Goal: Transaction & Acquisition: Purchase product/service

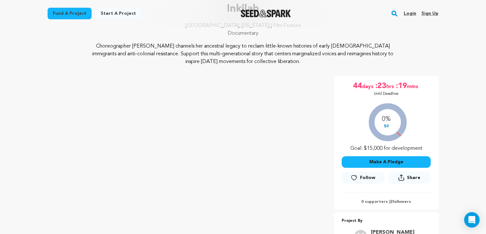
scroll to position [51, 0]
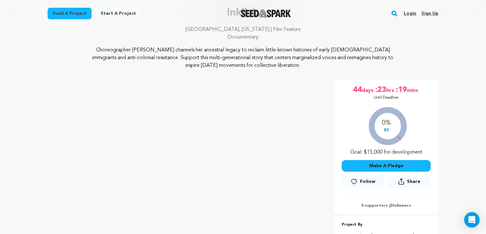
click at [384, 170] on button "Make A Pledge" at bounding box center [385, 166] width 89 height 12
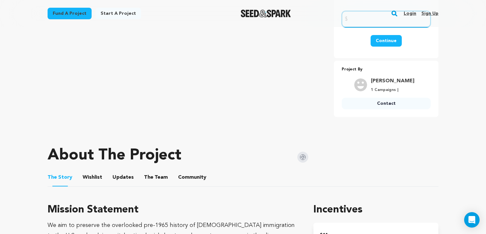
scroll to position [109, 0]
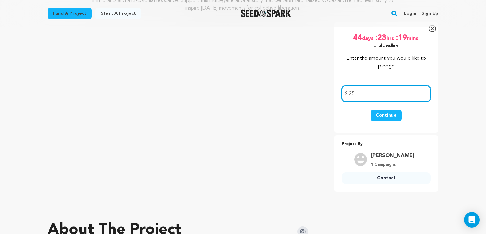
type input "25"
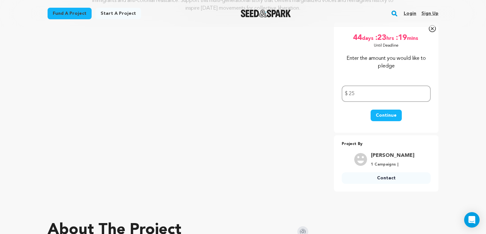
click at [386, 115] on button "Continue" at bounding box center [385, 116] width 31 height 12
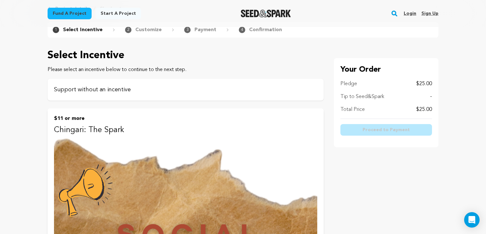
click at [125, 87] on p "Support without an incentive" at bounding box center [185, 89] width 263 height 9
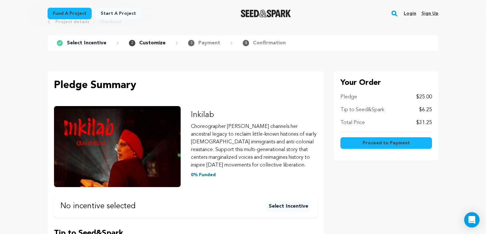
scroll to position [60, 0]
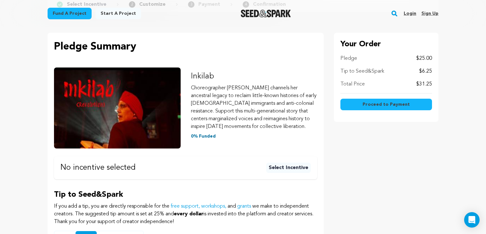
click at [425, 75] on p "$6.25" at bounding box center [425, 71] width 13 height 8
click at [365, 160] on div "Your Order Pledge $25.00 Tip to Seed&Spark $6.25 Total Price $31.25 Proceed to …" at bounding box center [386, 142] width 104 height 218
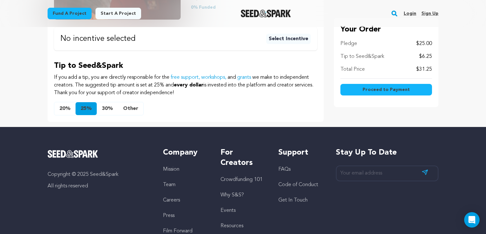
click at [129, 111] on button "Other" at bounding box center [130, 108] width 25 height 13
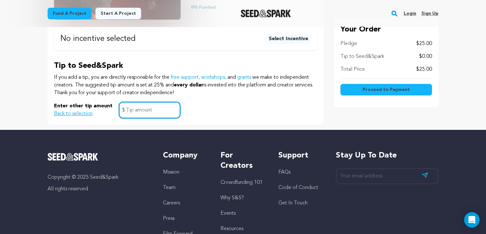
click at [134, 109] on input "text" at bounding box center [149, 110] width 61 height 16
type input "0"
click at [227, 97] on div "Tip to Seed&Spark If you add a tip, you are directly responsible for the free s…" at bounding box center [185, 89] width 263 height 57
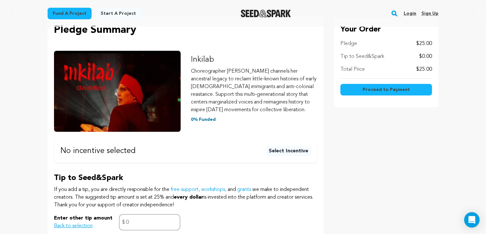
scroll to position [88, 0]
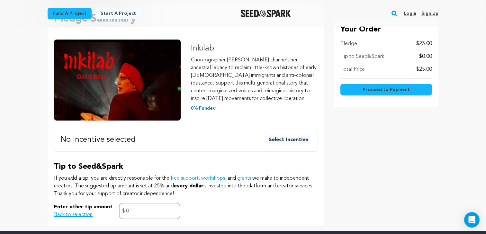
scroll to position [34, 0]
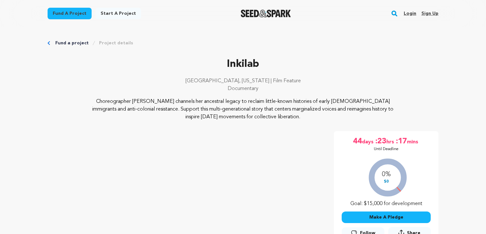
scroll to position [107, 0]
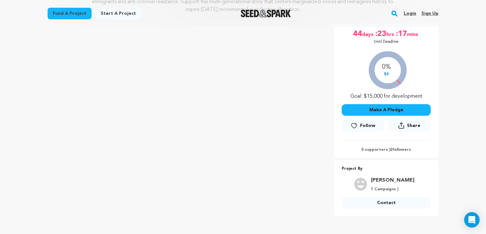
click at [371, 109] on button "Make A Pledge" at bounding box center [385, 110] width 89 height 12
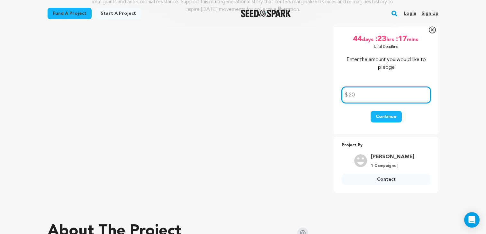
type input "20"
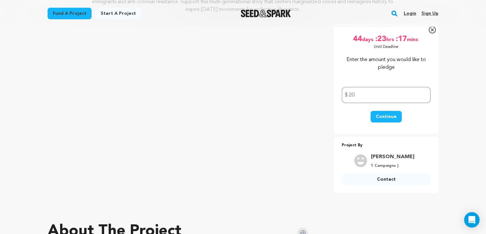
click at [393, 114] on button "Continue" at bounding box center [385, 117] width 31 height 12
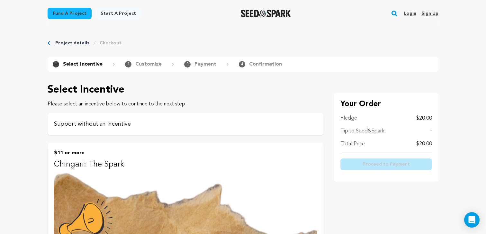
click at [262, 119] on div "Support without an incentive" at bounding box center [186, 124] width 276 height 22
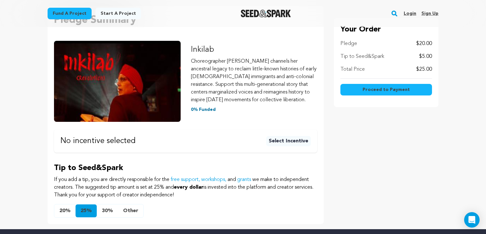
scroll to position [107, 0]
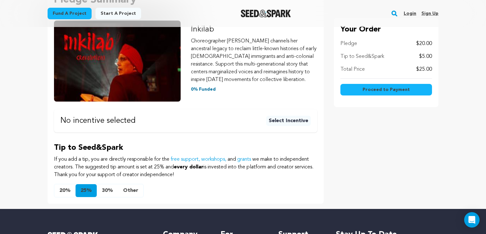
click at [129, 193] on button "Other" at bounding box center [130, 190] width 25 height 13
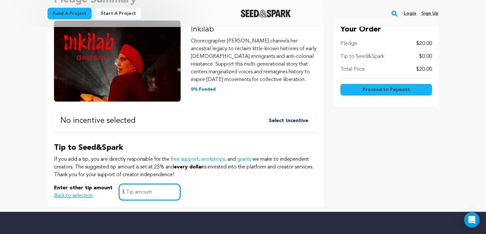
click at [144, 194] on input "text" at bounding box center [149, 192] width 61 height 16
type input "0"
click at [397, 155] on div "Your Order Pledge $20.00 Tip to Seed&Spark $0.00 Total Price $20.00 Proceed to …" at bounding box center [386, 96] width 104 height 221
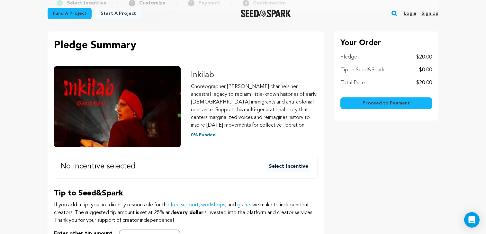
scroll to position [26, 0]
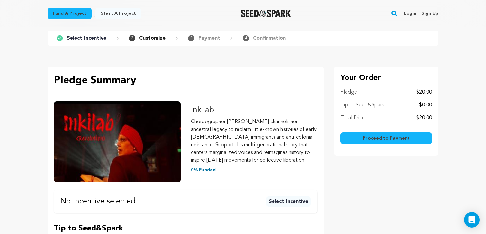
click at [384, 136] on span "Proceed to Payment" at bounding box center [385, 138] width 47 height 6
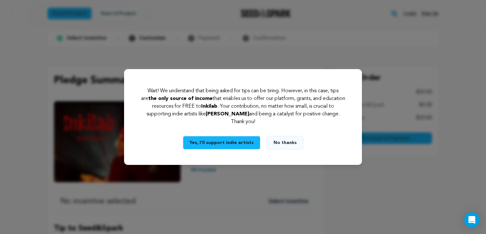
click at [285, 143] on button "No thanks" at bounding box center [285, 142] width 37 height 13
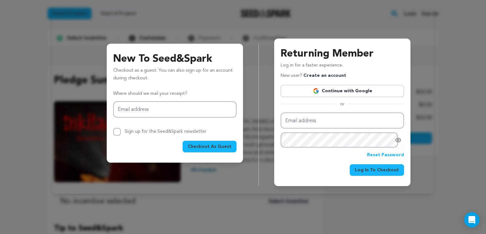
click at [333, 91] on link "Continue with Google" at bounding box center [341, 91] width 123 height 12
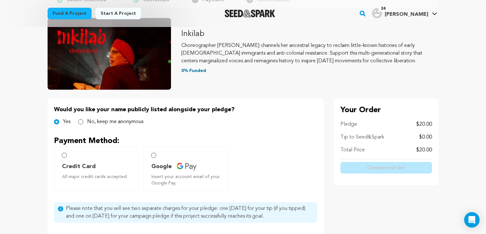
scroll to position [59, 0]
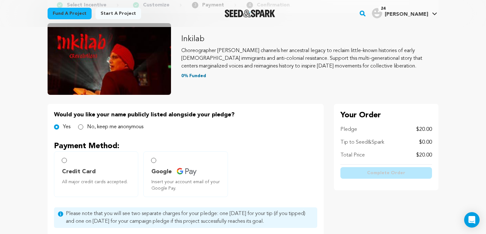
click at [128, 125] on label "No, keep me anonymous" at bounding box center [115, 127] width 56 height 8
click at [83, 125] on input "No, keep me anonymous" at bounding box center [80, 126] width 5 height 5
radio input "true"
click at [305, 97] on div "Inkilab Choreographer Joti Singh channels her ancestral legacy to reclaim littl…" at bounding box center [243, 140] width 391 height 239
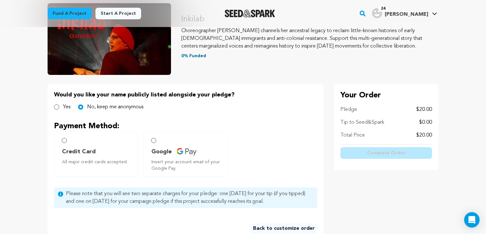
scroll to position [137, 0]
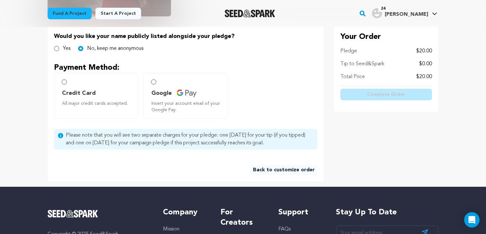
click at [118, 83] on label "Credit Card All major credit cards accepted." at bounding box center [96, 96] width 84 height 46
radio input "true"
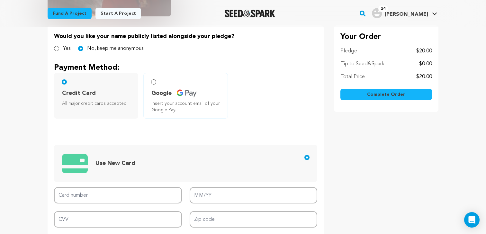
scroll to position [184, 0]
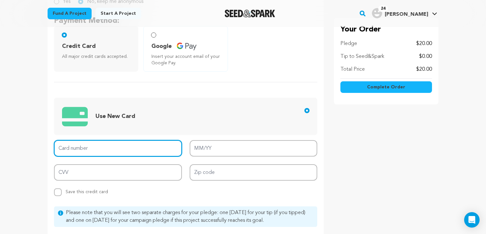
click at [110, 149] on input "Card number" at bounding box center [118, 148] width 128 height 16
type input "4147 0998 1447 8424"
type input "02/27"
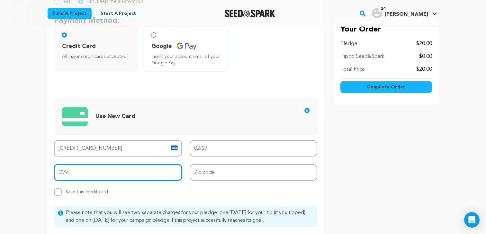
click at [155, 175] on input "CVV" at bounding box center [118, 172] width 128 height 16
type input "337"
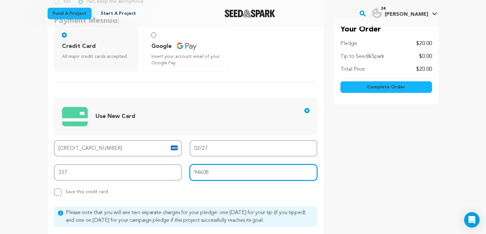
type input "94608"
click at [327, 172] on div "Would you like your name publicly listed alongside your pledge? Yes No, keep me…" at bounding box center [243, 118] width 391 height 280
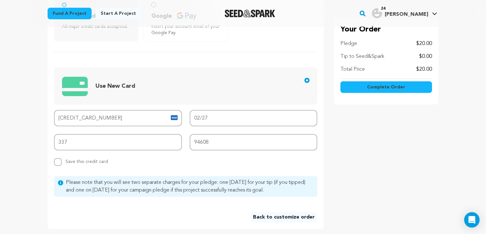
scroll to position [154, 0]
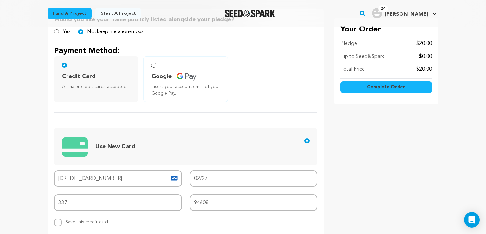
click at [387, 88] on span "Complete Order" at bounding box center [386, 87] width 38 height 6
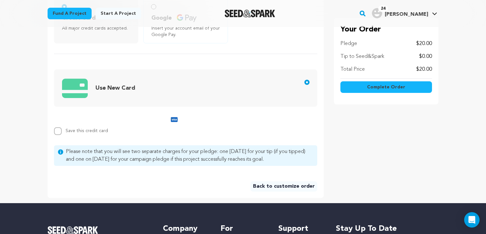
scroll to position [223, 0]
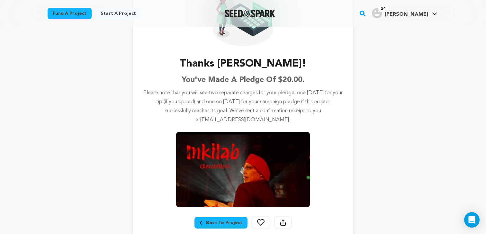
scroll to position [16, 0]
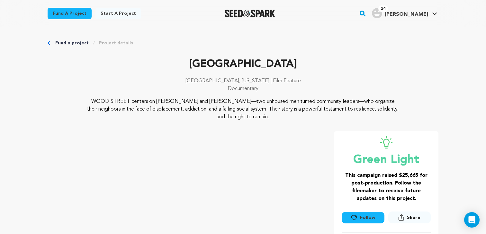
click at [436, 102] on div "WOOD STREET centers on [PERSON_NAME] and [PERSON_NAME]—two unhoused men turned …" at bounding box center [243, 109] width 391 height 23
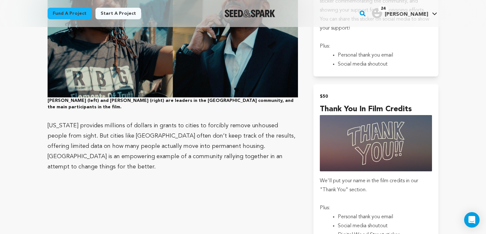
scroll to position [348, 0]
